Goal: Task Accomplishment & Management: Manage account settings

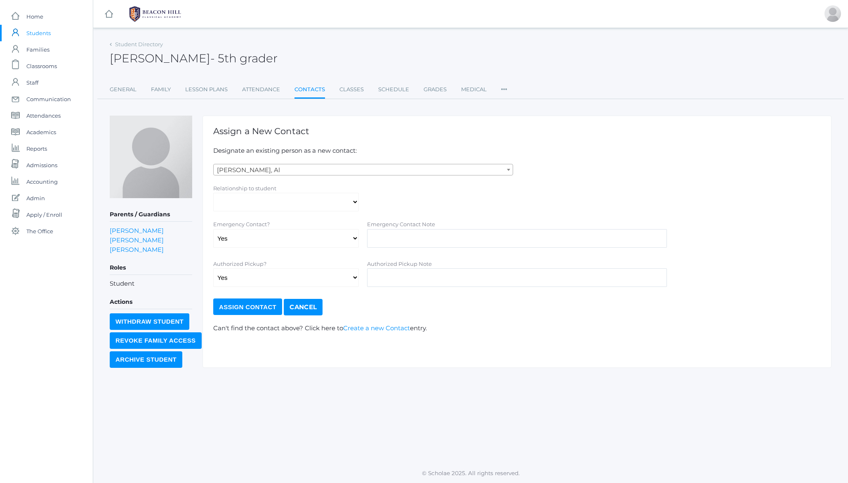
click at [231, 65] on span "- 5th grader" at bounding box center [243, 58] width 67 height 14
click at [349, 37] on div "icons/ui/navigation/hamburger Created with Sketch. icons/ui/navigation/home Cre…" at bounding box center [471, 241] width 756 height 483
click at [274, 50] on div "[PERSON_NAME] - 5th grader [PERSON_NAME] 5th grader" at bounding box center [471, 53] width 722 height 31
click at [230, 53] on span "- 5th grader" at bounding box center [243, 58] width 67 height 14
click at [362, 45] on div "[PERSON_NAME] - 5th grader [PERSON_NAME] 5th grader" at bounding box center [471, 53] width 722 height 31
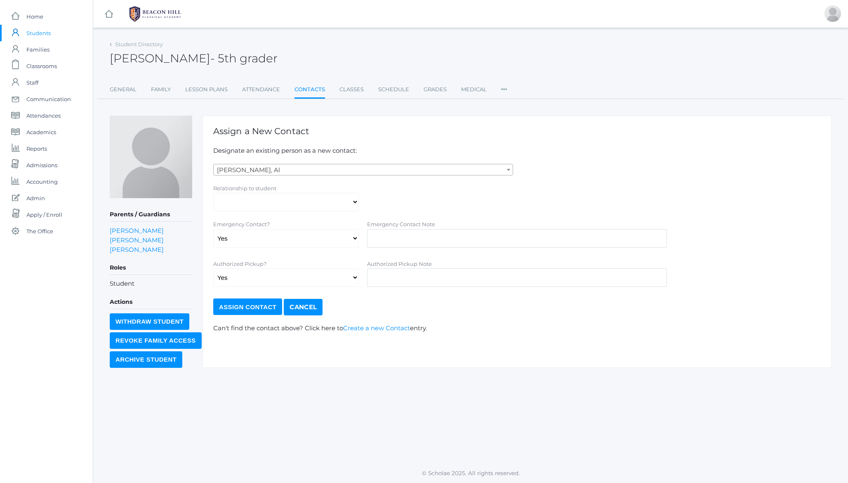
click at [224, 57] on span "- 5th grader" at bounding box center [243, 58] width 67 height 14
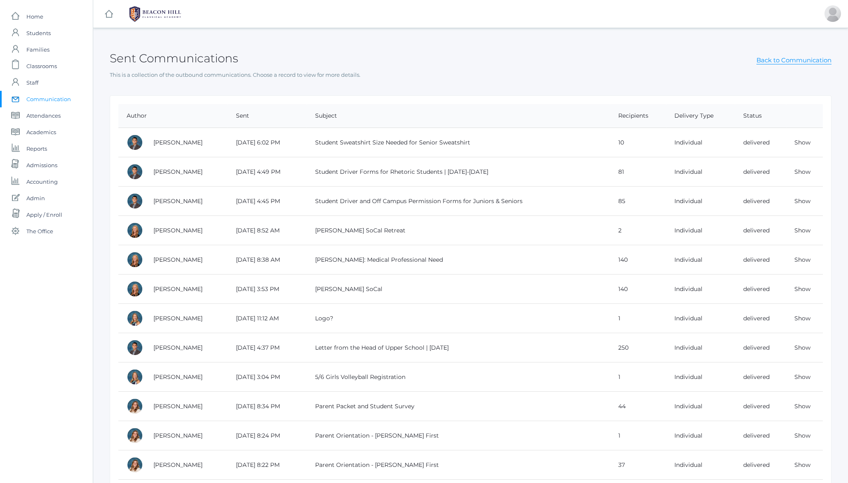
click at [170, 61] on h2 "Sent Communications" at bounding box center [174, 58] width 128 height 13
click at [129, 59] on h2 "Sent Communications" at bounding box center [174, 58] width 128 height 13
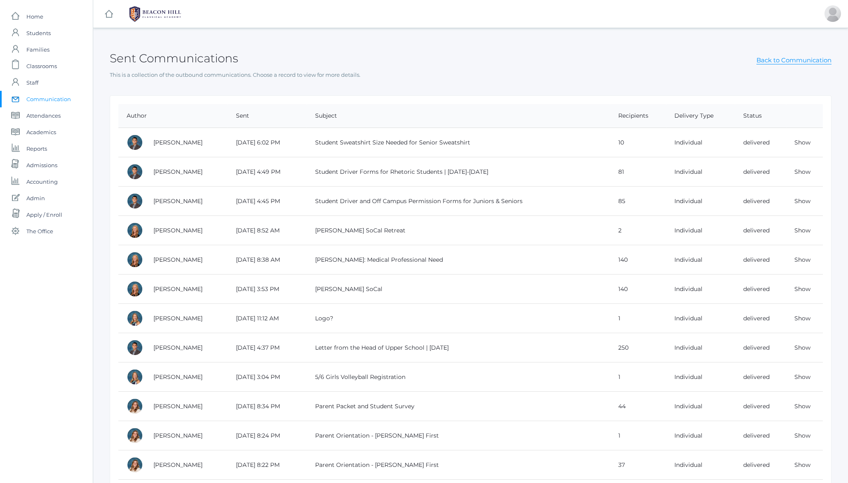
click at [187, 59] on h2 "Sent Communications" at bounding box center [174, 58] width 128 height 13
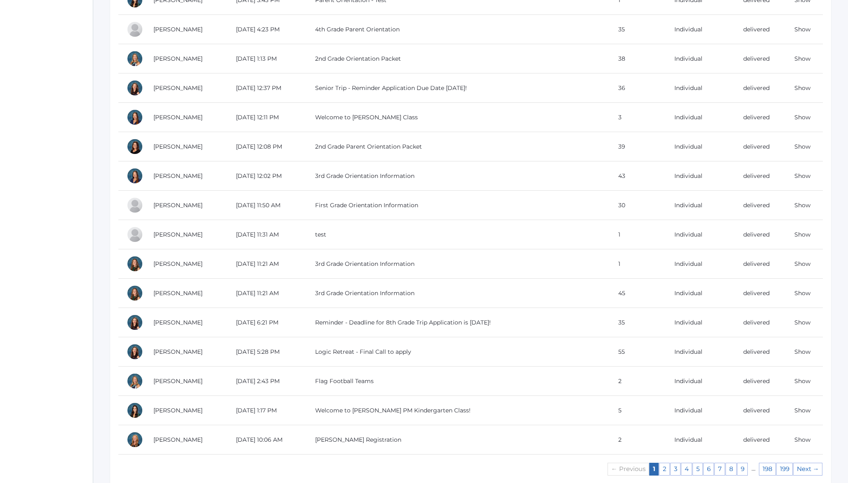
scroll to position [583, 0]
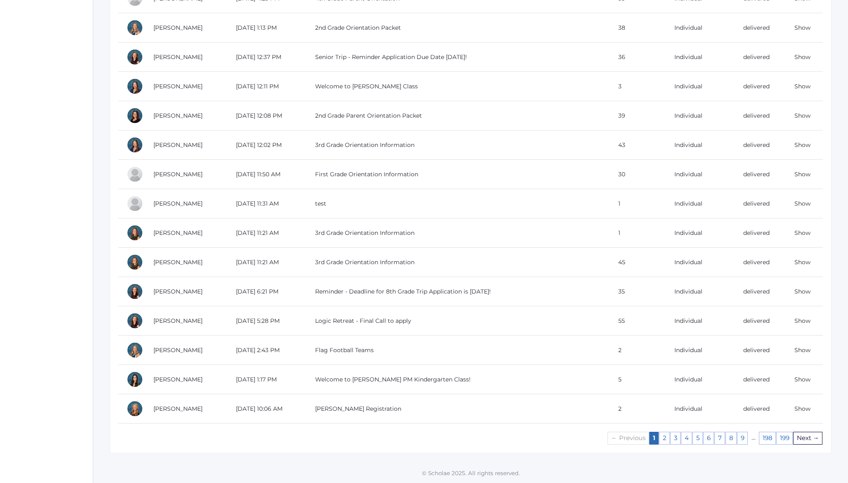
click at [809, 439] on link "Next →" at bounding box center [807, 438] width 29 height 13
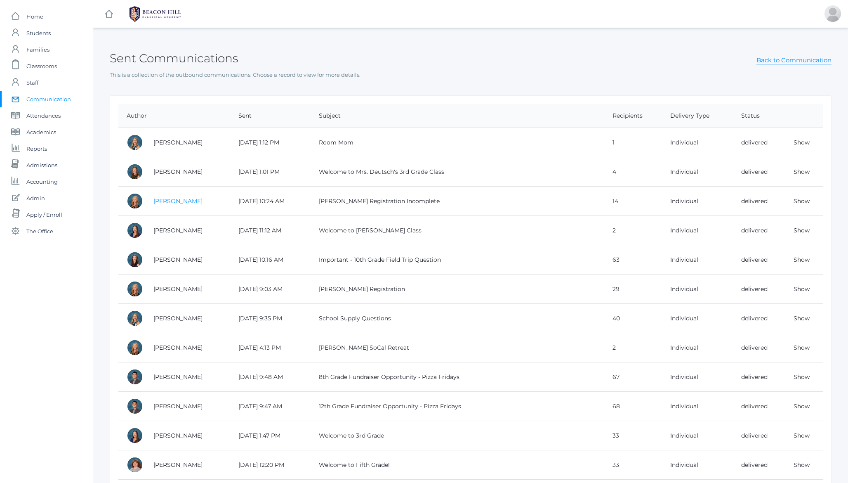
click at [162, 199] on link "Nicole Canty" at bounding box center [177, 200] width 49 height 7
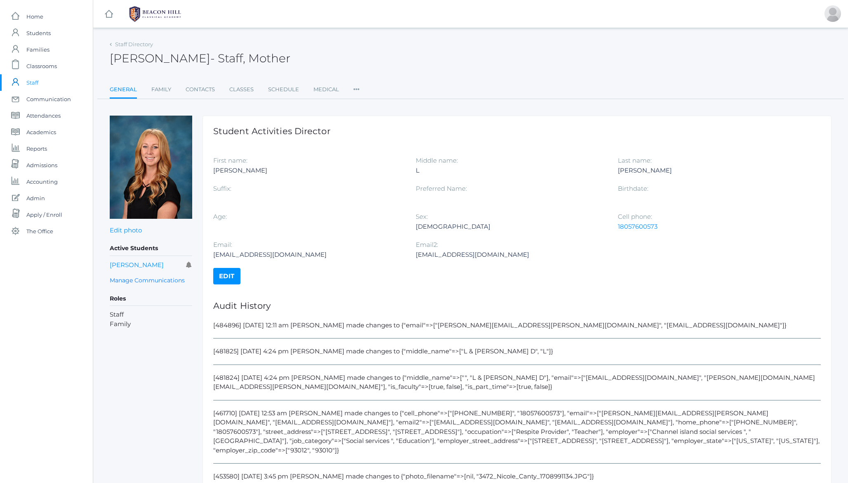
click at [441, 327] on div "[484896] 7/29/2025 12:11 am Jason Roberts made changes to {"email"=>["nicole.ca…" at bounding box center [517, 330] width 608 height 18
drag, startPoint x: 441, startPoint y: 327, endPoint x: 539, endPoint y: 322, distance: 98.7
click at [539, 322] on div "[484896] 7/29/2025 12:11 am Jason Roberts made changes to {"email"=>["nicole.ca…" at bounding box center [517, 330] width 608 height 18
copy div "nicole.canty@beaconhillclassical.org"
click at [227, 272] on link "Edit" at bounding box center [226, 276] width 27 height 17
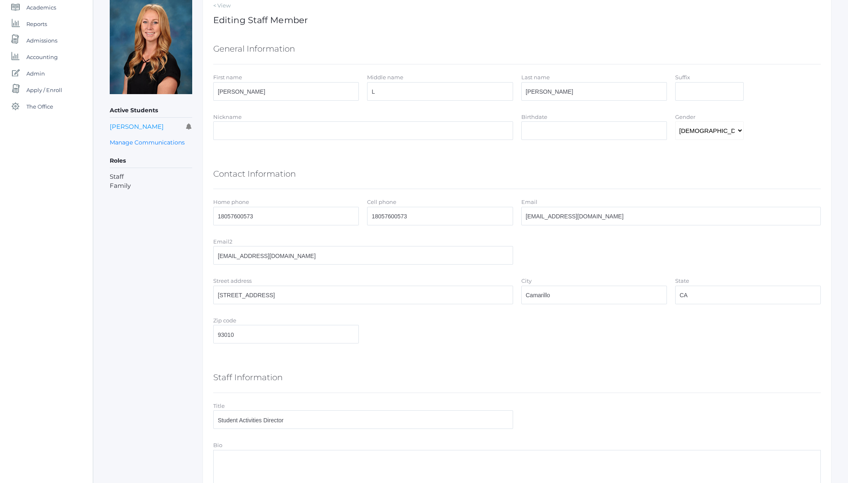
scroll to position [154, 0]
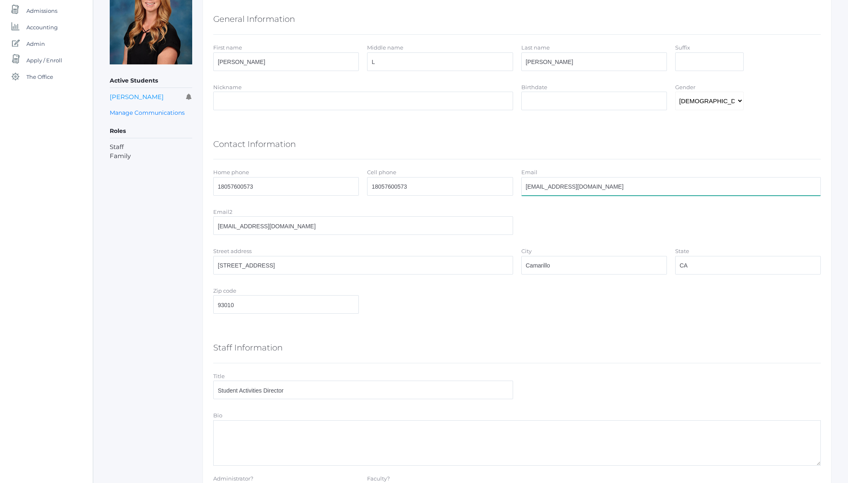
click at [617, 184] on input "nicolecanty18@gmail.com" at bounding box center [672, 186] width 300 height 19
paste input ".canty@beaconhillclassical.org"
type input "nicole.canty@beaconhillclassical.org"
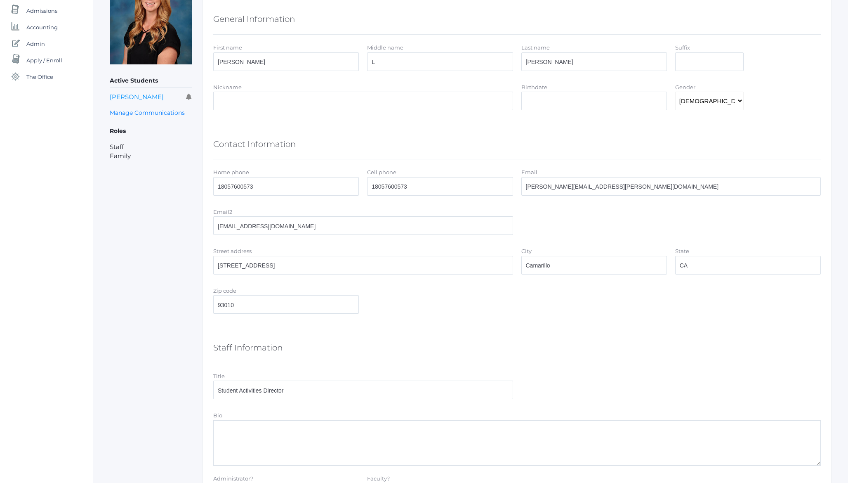
click at [161, 199] on div "Active Students Shiloh Canty Manage Communications Roles Staff Family" at bounding box center [151, 356] width 83 height 790
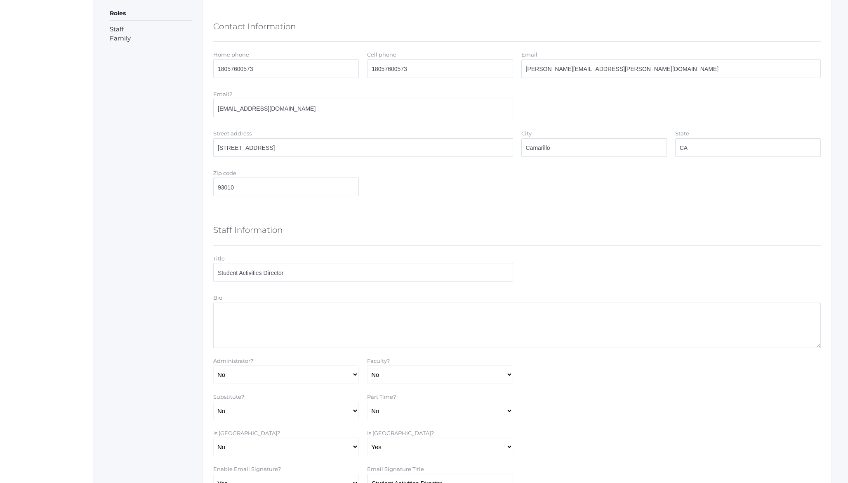
scroll to position [453, 0]
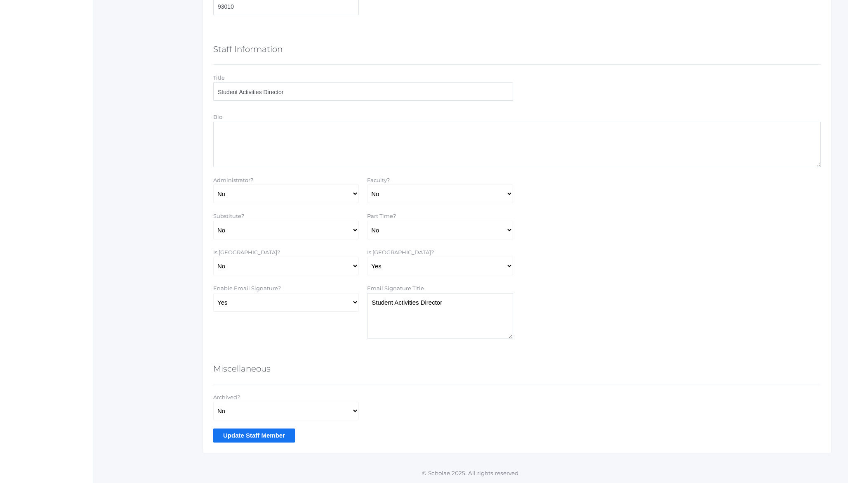
click at [265, 437] on input "Update Staff Member" at bounding box center [254, 435] width 82 height 14
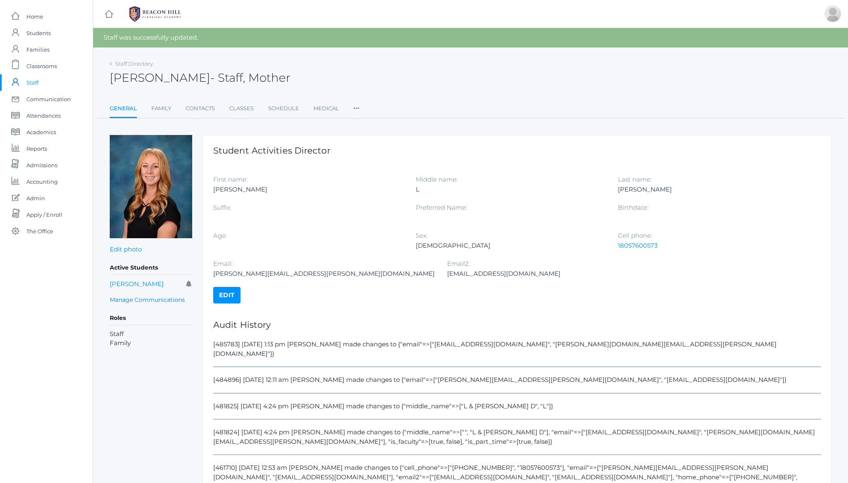
click at [225, 148] on h1 "Student Activities Director" at bounding box center [517, 150] width 608 height 9
drag, startPoint x: 225, startPoint y: 148, endPoint x: 316, endPoint y: 151, distance: 91.2
click at [316, 151] on h1 "Student Activities Director" at bounding box center [517, 150] width 608 height 9
drag, startPoint x: 316, startPoint y: 151, endPoint x: 225, endPoint y: 150, distance: 91.2
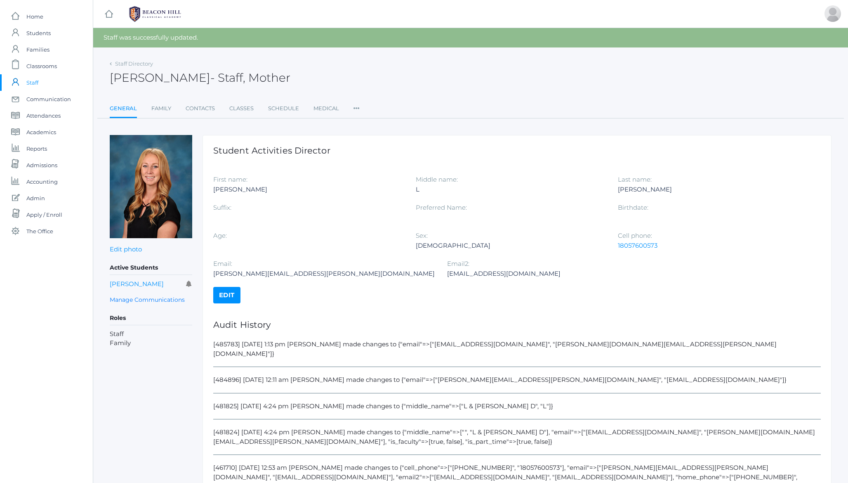
click at [225, 150] on h1 "Student Activities Director" at bounding box center [517, 150] width 608 height 9
drag, startPoint x: 225, startPoint y: 150, endPoint x: 305, endPoint y: 146, distance: 79.7
click at [305, 146] on h1 "Student Activities Director" at bounding box center [517, 150] width 608 height 9
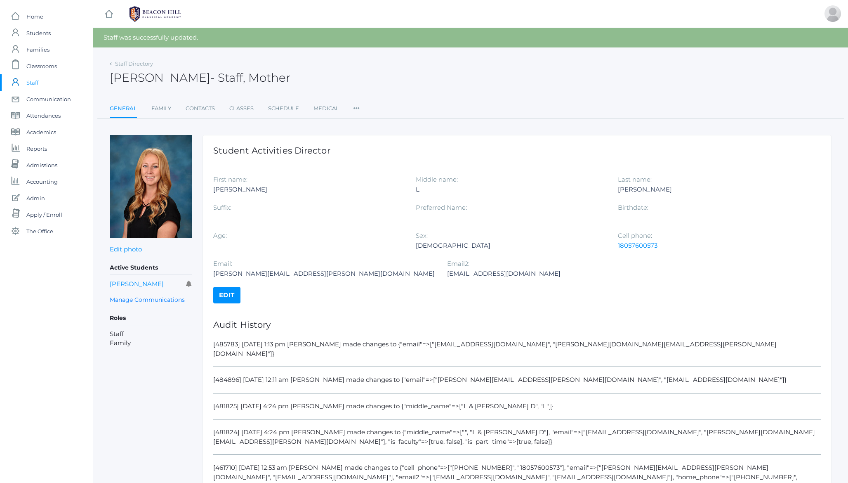
click at [126, 79] on h2 "Nicole Canty - Staff, Mother" at bounding box center [200, 77] width 181 height 13
drag, startPoint x: 126, startPoint y: 79, endPoint x: 238, endPoint y: 77, distance: 112.7
click at [238, 77] on h2 "Nicole Canty - Staff, Mother" at bounding box center [200, 77] width 181 height 13
click at [238, 77] on span "- Staff, Mother" at bounding box center [250, 78] width 80 height 14
drag, startPoint x: 238, startPoint y: 77, endPoint x: 115, endPoint y: 76, distance: 123.8
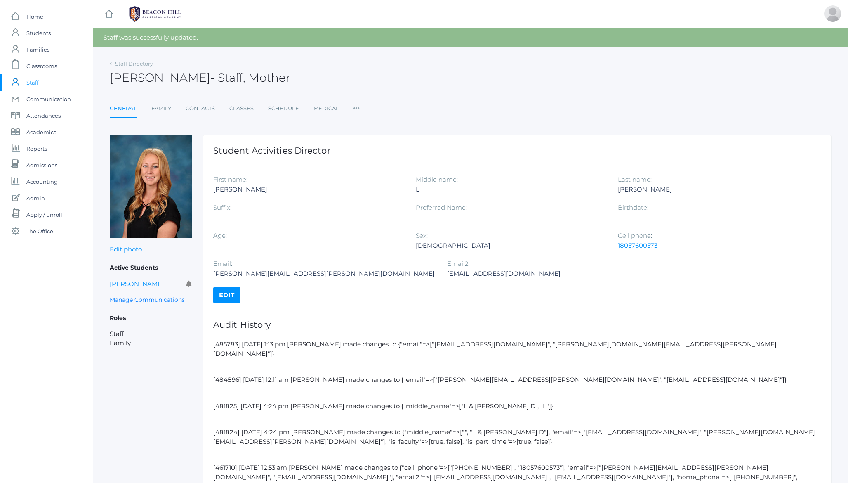
click at [115, 76] on h2 "Nicole Canty - Staff, Mother" at bounding box center [200, 77] width 181 height 13
